Goal: Task Accomplishment & Management: Use online tool/utility

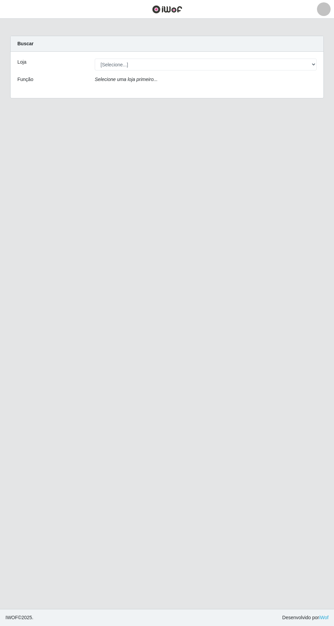
scroll to position [45, 0]
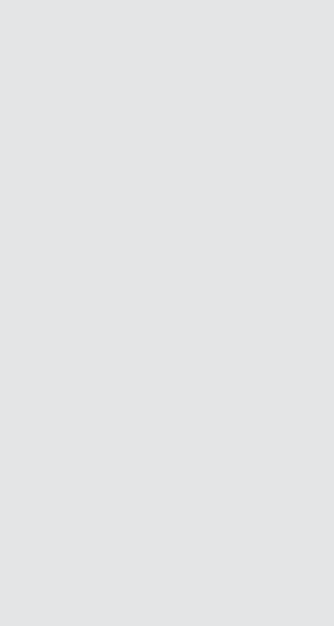
click at [114, 365] on main "Carregando... Buscar Loja [Selecione...] [GEOGRAPHIC_DATA] - [GEOGRAPHIC_DATA] …" at bounding box center [167, 314] width 334 height 590
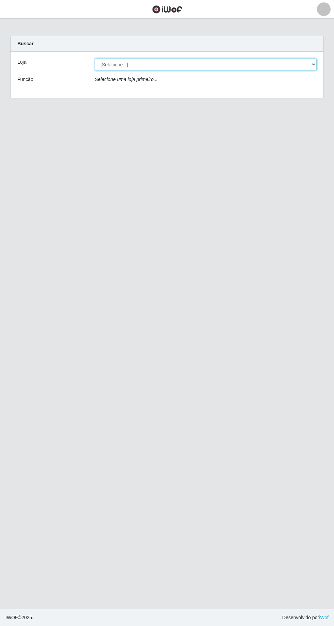
click at [303, 63] on select "[Selecione...] Carone - Itapoa Carone - Praia da Costa Sempre Tem - Jardim Camb…" at bounding box center [206, 65] width 222 height 12
select select "508"
click at [95, 59] on select "[Selecione...] Carone - Itapoa Carone - Praia da Costa Sempre Tem - Jardim Camb…" at bounding box center [206, 65] width 222 height 12
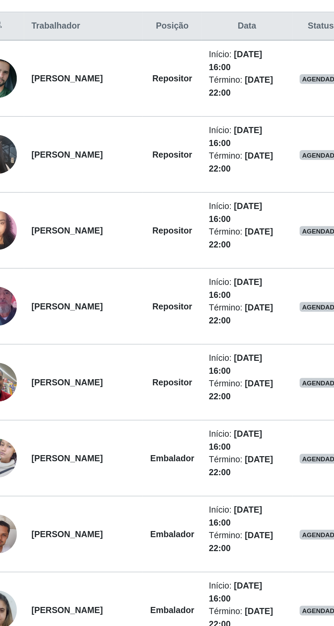
scroll to position [39, 0]
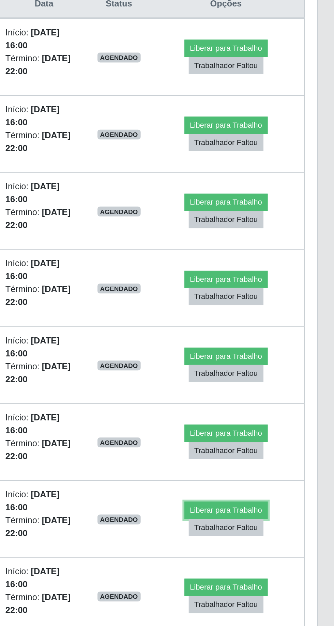
click at [283, 526] on button "Liberar para Trabalho" at bounding box center [273, 531] width 46 height 10
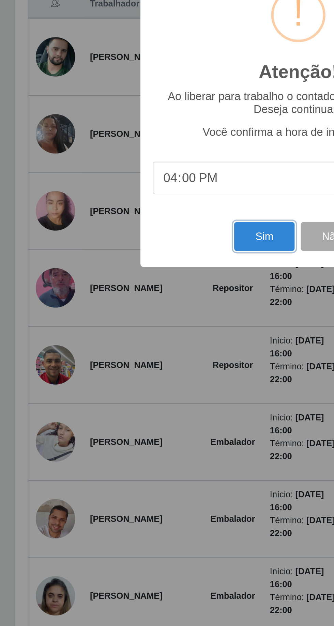
click at [148, 388] on button "Sim" at bounding box center [147, 380] width 33 height 16
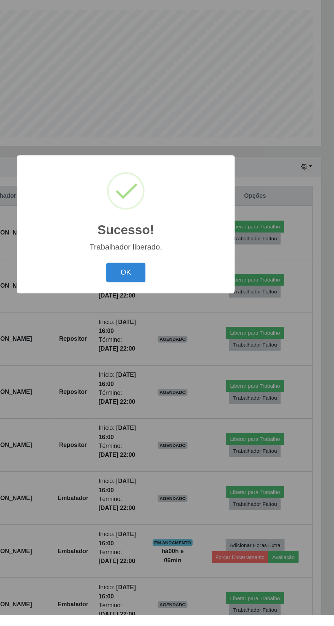
scroll to position [0, 0]
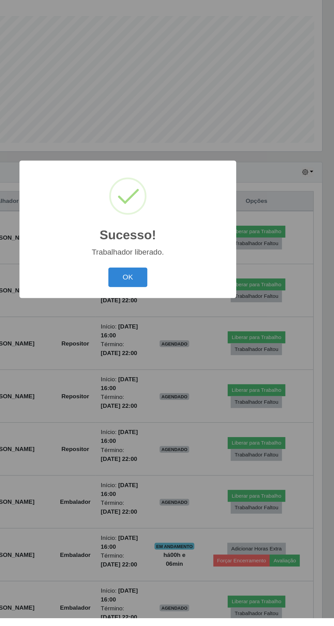
click at [180, 360] on button "OK" at bounding box center [167, 352] width 32 height 16
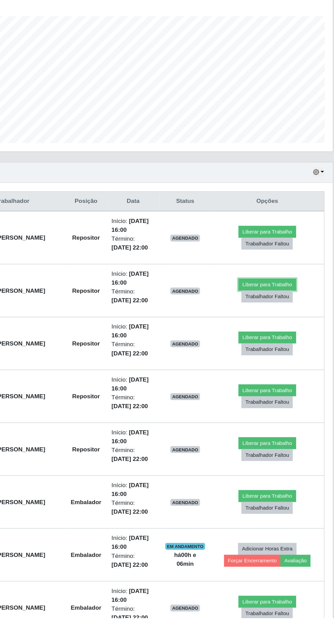
click at [278, 355] on button "Liberar para Trabalho" at bounding box center [270, 358] width 46 height 10
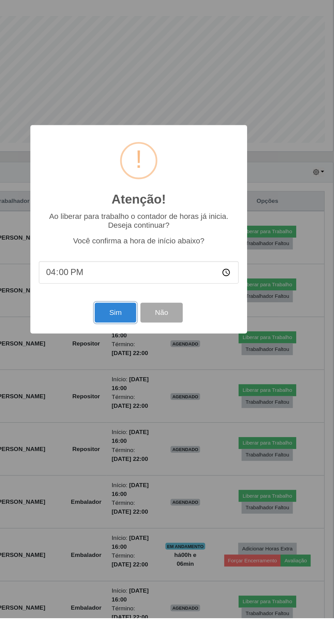
click at [151, 388] on button "Sim" at bounding box center [147, 380] width 33 height 16
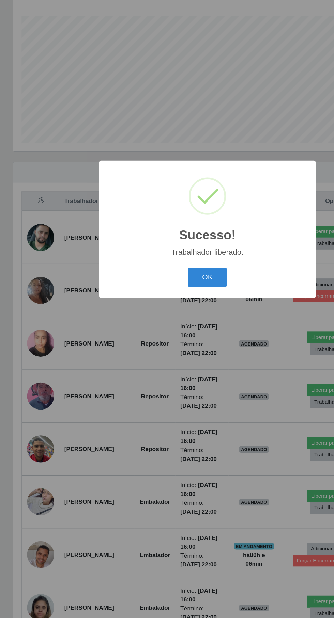
click at [161, 360] on button "OK" at bounding box center [167, 352] width 32 height 16
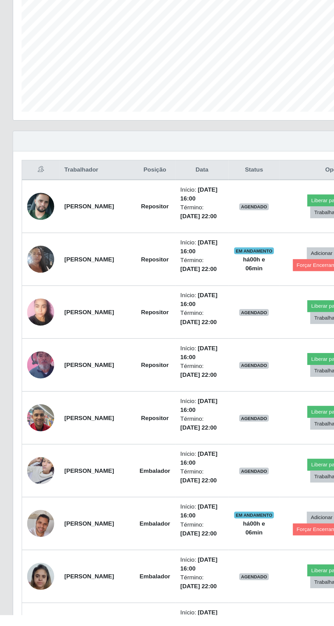
scroll to position [39, 0]
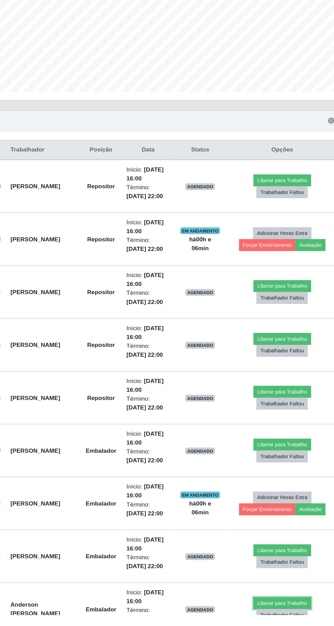
click at [272, 614] on button "Liberar para Trabalho" at bounding box center [270, 617] width 46 height 10
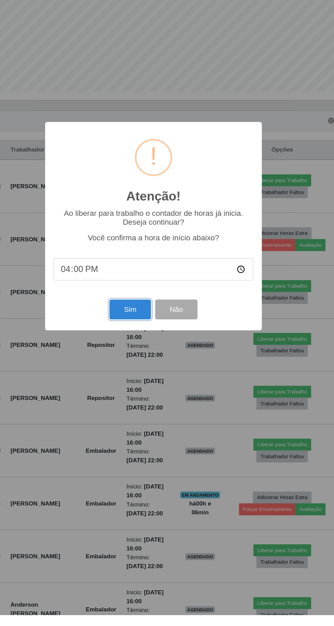
click at [148, 388] on button "Sim" at bounding box center [147, 380] width 33 height 16
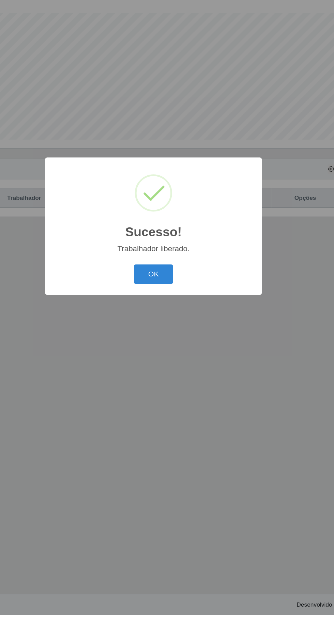
scroll to position [0, 0]
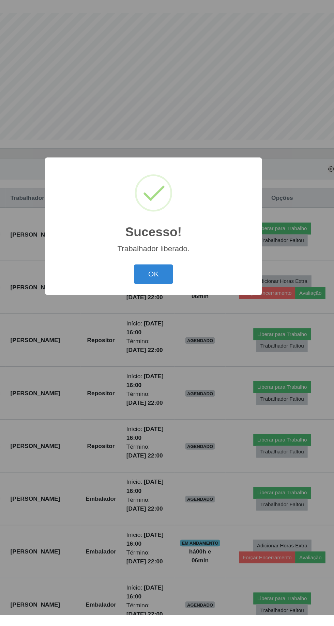
click at [170, 360] on button "OK" at bounding box center [167, 352] width 32 height 16
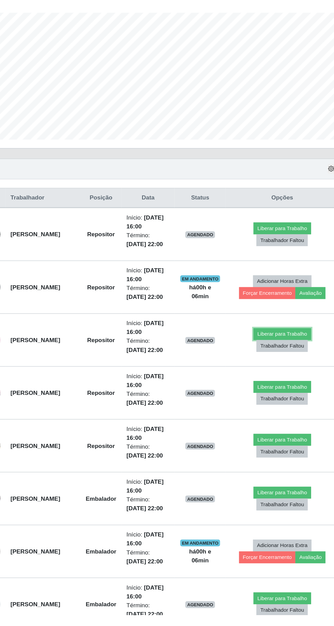
click at [276, 396] on button "Liberar para Trabalho" at bounding box center [270, 400] width 46 height 10
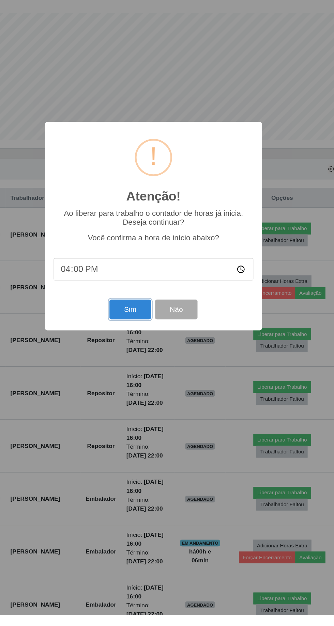
click at [155, 388] on button "Sim" at bounding box center [147, 380] width 33 height 16
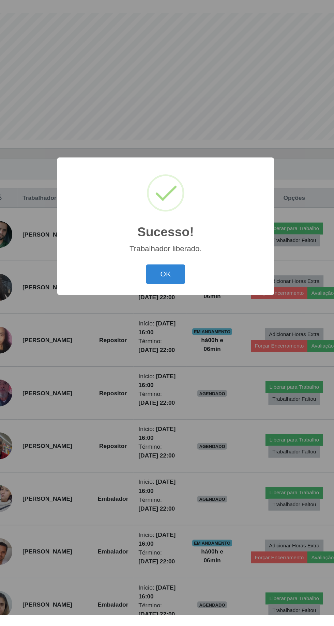
click at [169, 360] on button "OK" at bounding box center [167, 352] width 32 height 16
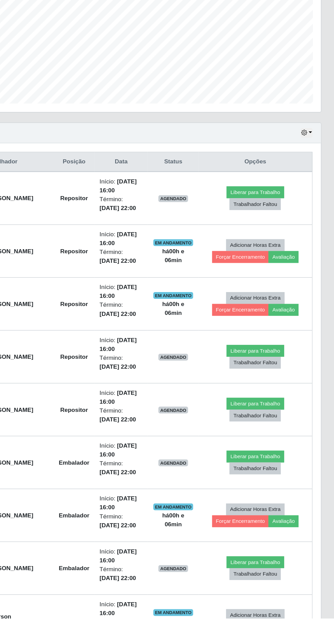
scroll to position [32, 0]
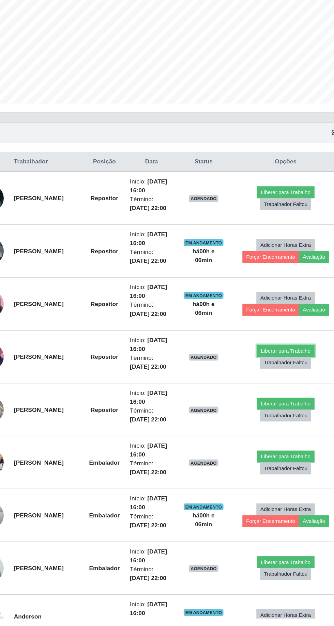
click at [274, 407] on button "Liberar para Trabalho" at bounding box center [270, 411] width 46 height 10
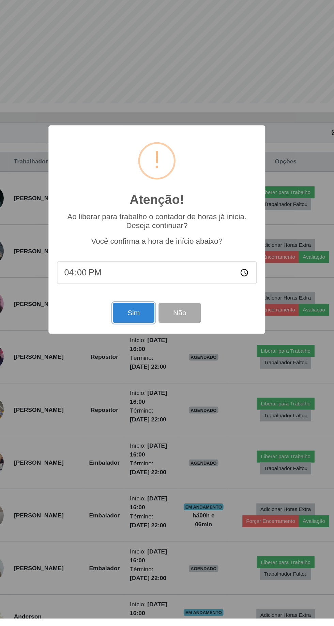
click at [147, 388] on button "Sim" at bounding box center [147, 380] width 33 height 16
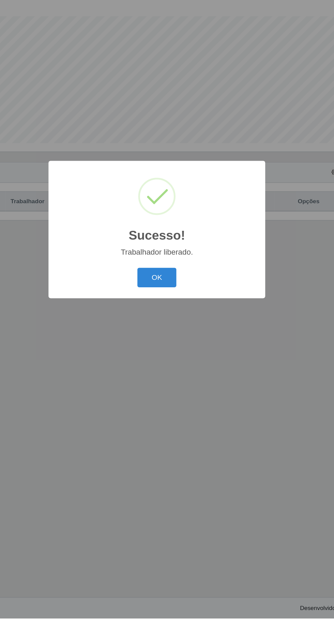
scroll to position [0, 0]
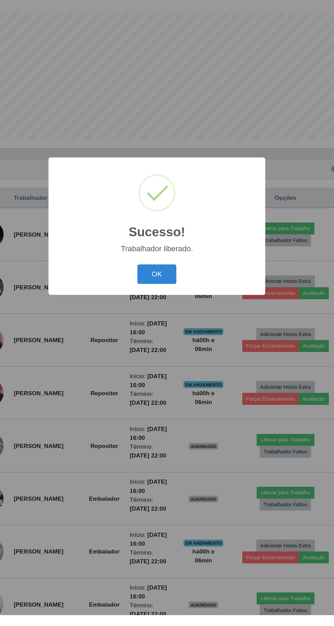
click at [169, 360] on button "OK" at bounding box center [167, 352] width 32 height 16
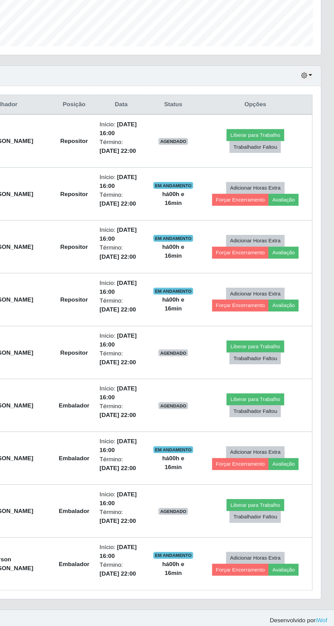
scroll to position [84, 0]
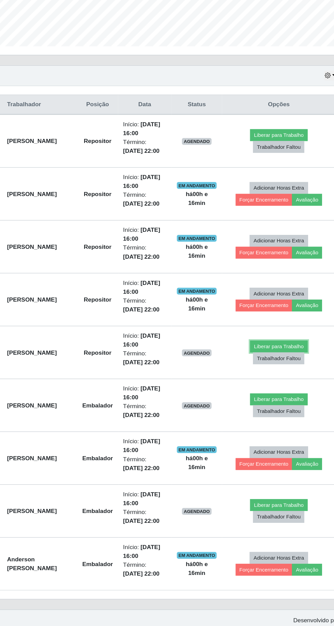
click at [268, 400] on button "Liberar para Trabalho" at bounding box center [270, 401] width 46 height 10
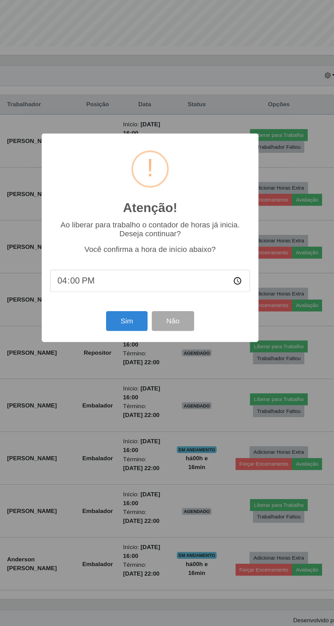
click at [232, 352] on input "16:00" at bounding box center [166, 348] width 161 height 18
click at [151, 380] on button "Sim" at bounding box center [147, 380] width 33 height 16
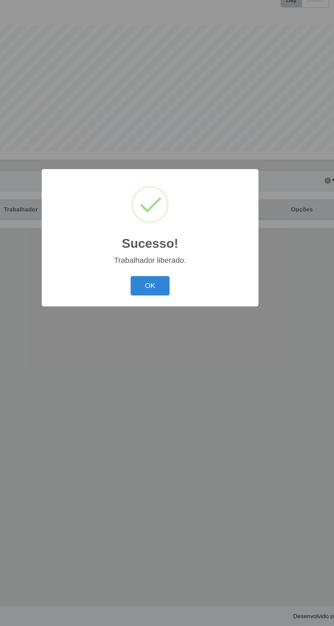
scroll to position [45, 0]
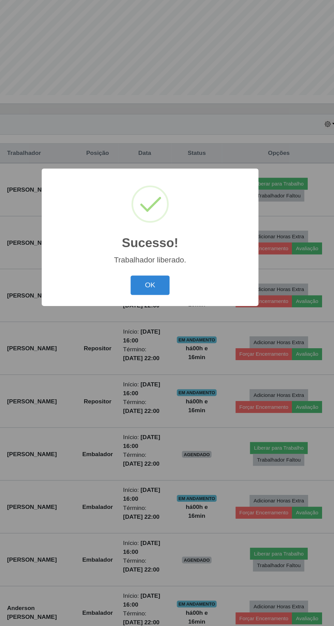
click at [168, 357] on button "OK" at bounding box center [167, 352] width 32 height 16
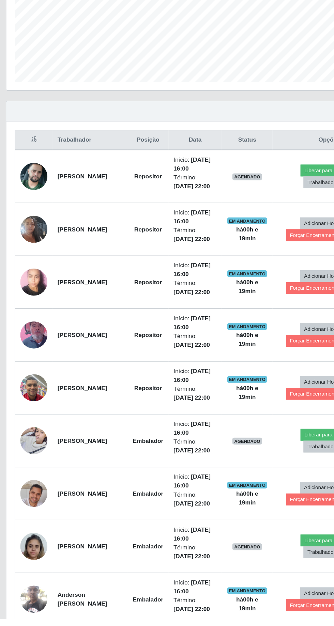
scroll to position [39, 0]
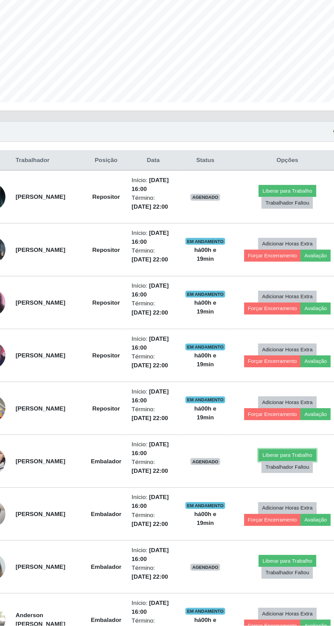
click at [284, 487] on button "Liberar para Trabalho" at bounding box center [270, 489] width 46 height 10
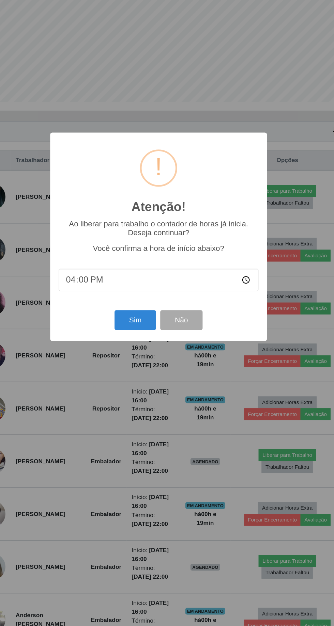
click at [233, 357] on input "16:00" at bounding box center [166, 348] width 161 height 18
type input "16:18"
click at [151, 388] on button "Sim" at bounding box center [147, 380] width 33 height 16
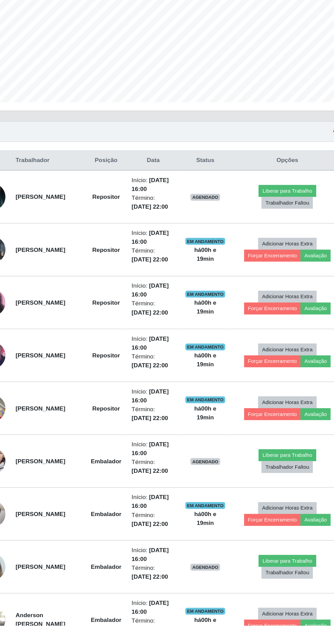
scroll to position [0, 0]
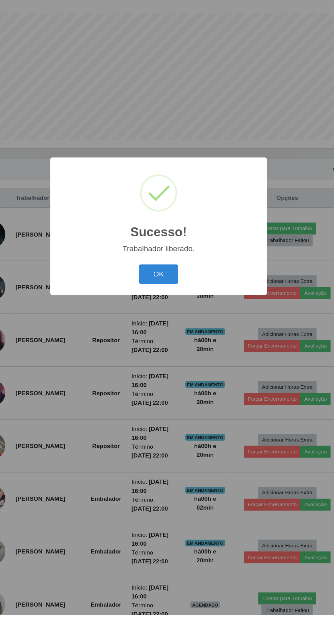
click at [177, 360] on button "OK" at bounding box center [167, 352] width 32 height 16
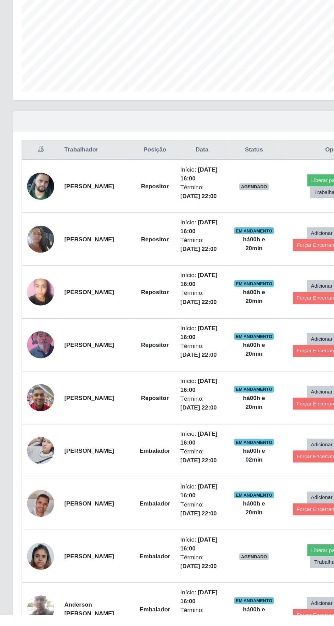
scroll to position [39, 0]
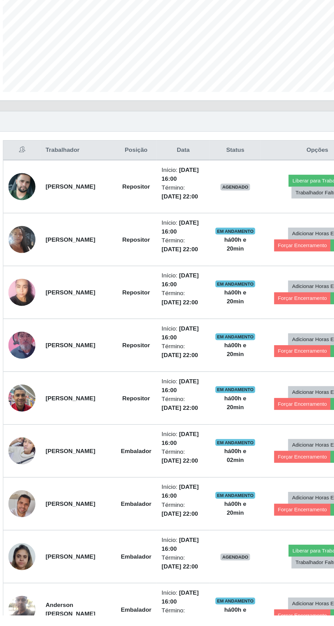
click at [38, 572] on img at bounding box center [33, 578] width 22 height 29
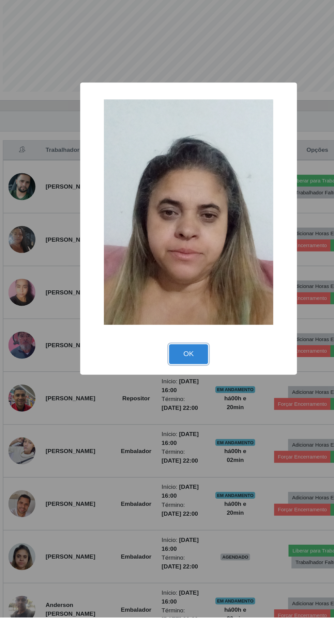
scroll to position [48, 0]
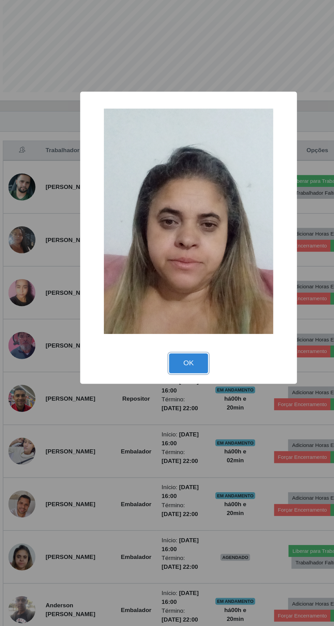
click at [172, 419] on button "OK" at bounding box center [167, 414] width 32 height 16
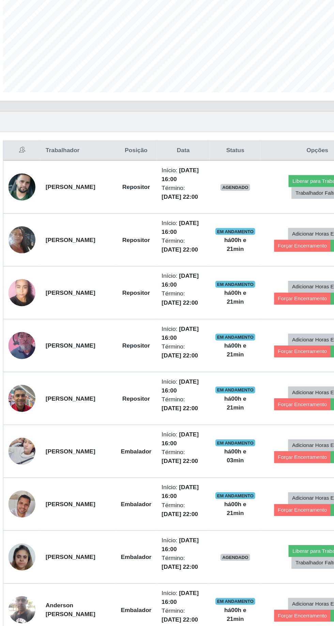
scroll to position [39, 0]
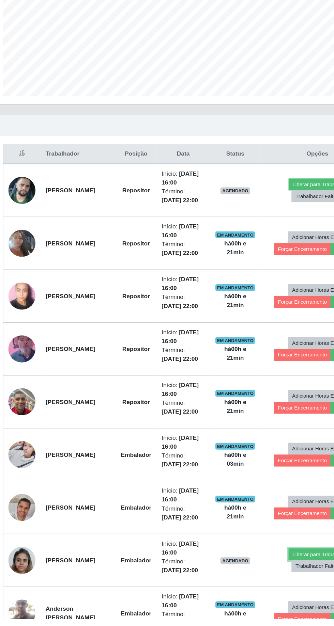
click at [263, 571] on button "Liberar para Trabalho" at bounding box center [270, 574] width 46 height 10
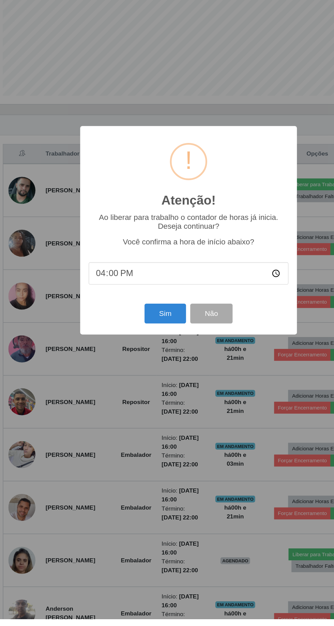
click at [215, 357] on input "16:00" at bounding box center [166, 348] width 161 height 18
type input "16:05"
click at [149, 388] on button "Sim" at bounding box center [147, 380] width 33 height 16
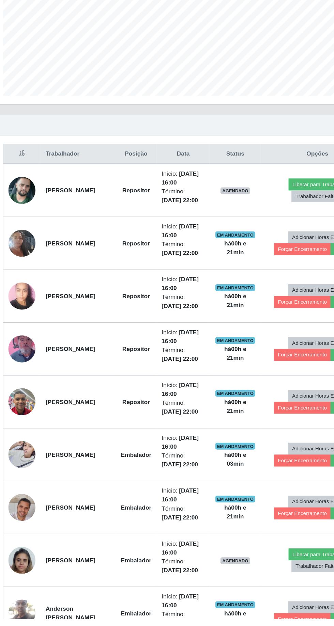
scroll to position [0, 0]
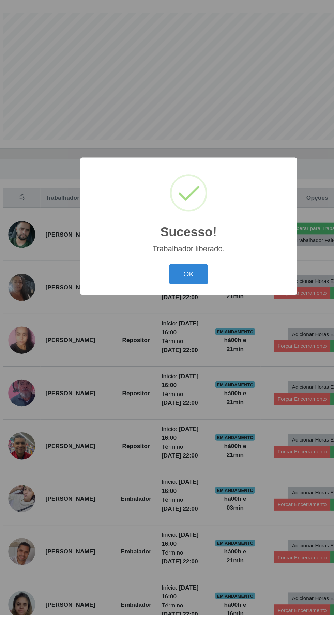
click at [178, 360] on button "OK" at bounding box center [167, 352] width 32 height 16
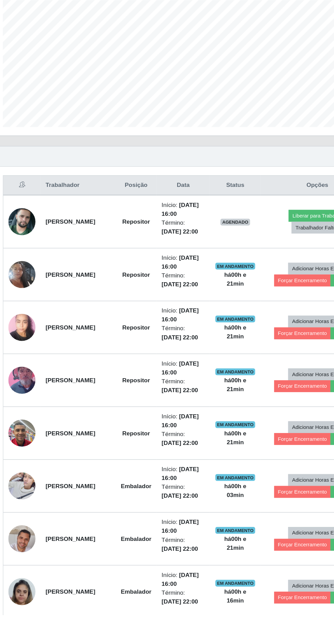
scroll to position [39, 0]
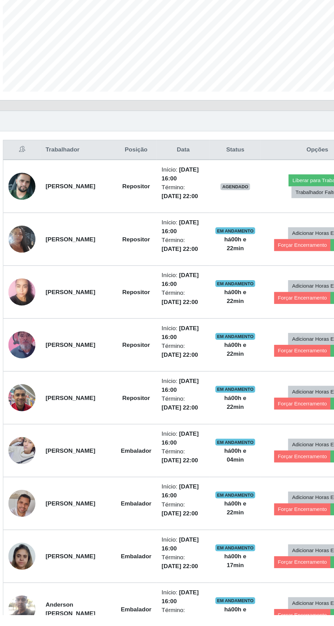
click at [31, 403] on img at bounding box center [33, 408] width 22 height 39
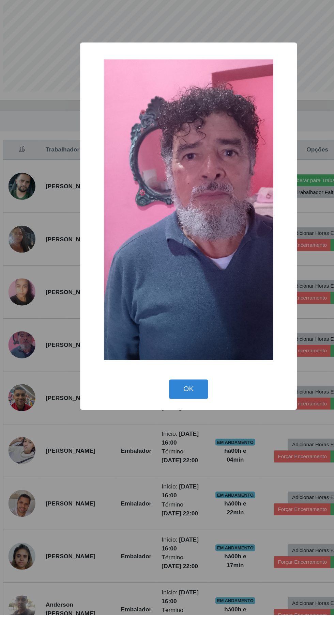
click at [26, 341] on div "× OK Cancel" at bounding box center [167, 313] width 334 height 626
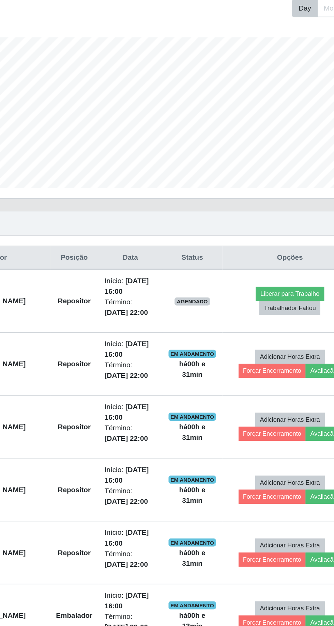
scroll to position [47, 0]
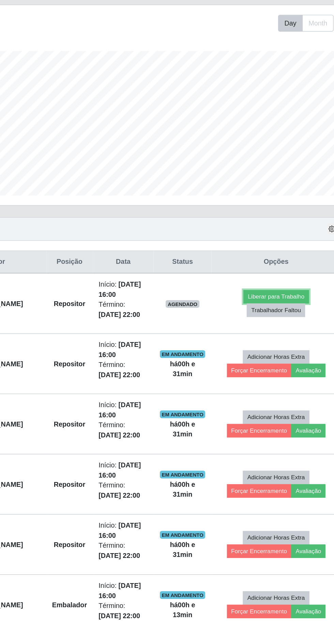
click at [285, 266] on button "Liberar para Trabalho" at bounding box center [270, 268] width 46 height 10
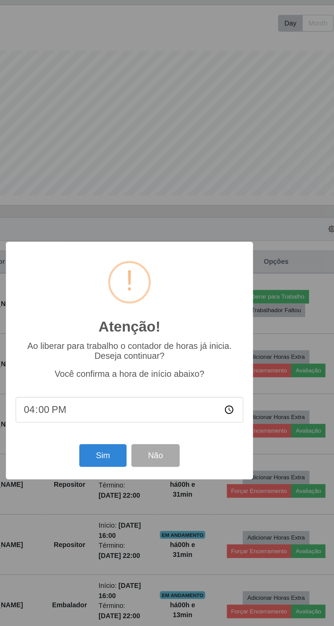
click at [163, 342] on input "16:00" at bounding box center [166, 348] width 161 height 18
type input "16:30"
click at [147, 376] on button "Sim" at bounding box center [147, 380] width 33 height 16
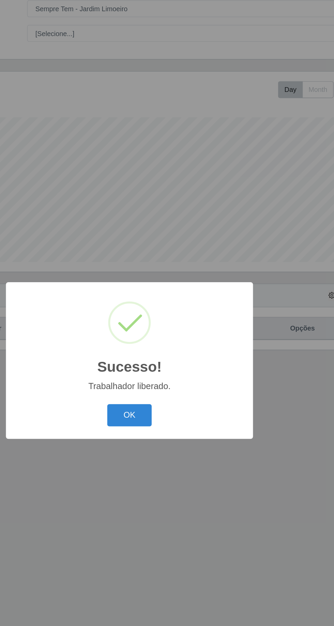
scroll to position [45, 0]
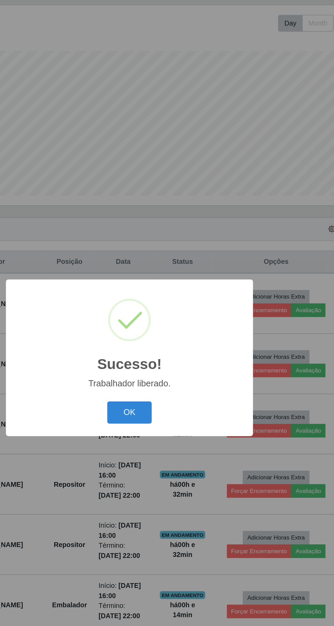
click at [171, 349] on button "OK" at bounding box center [167, 352] width 32 height 16
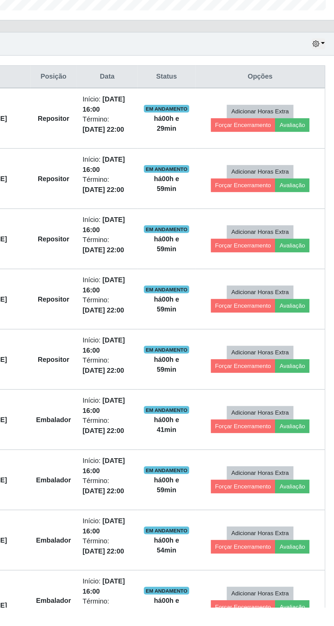
scroll to position [39, 0]
